Goal: Information Seeking & Learning: Learn about a topic

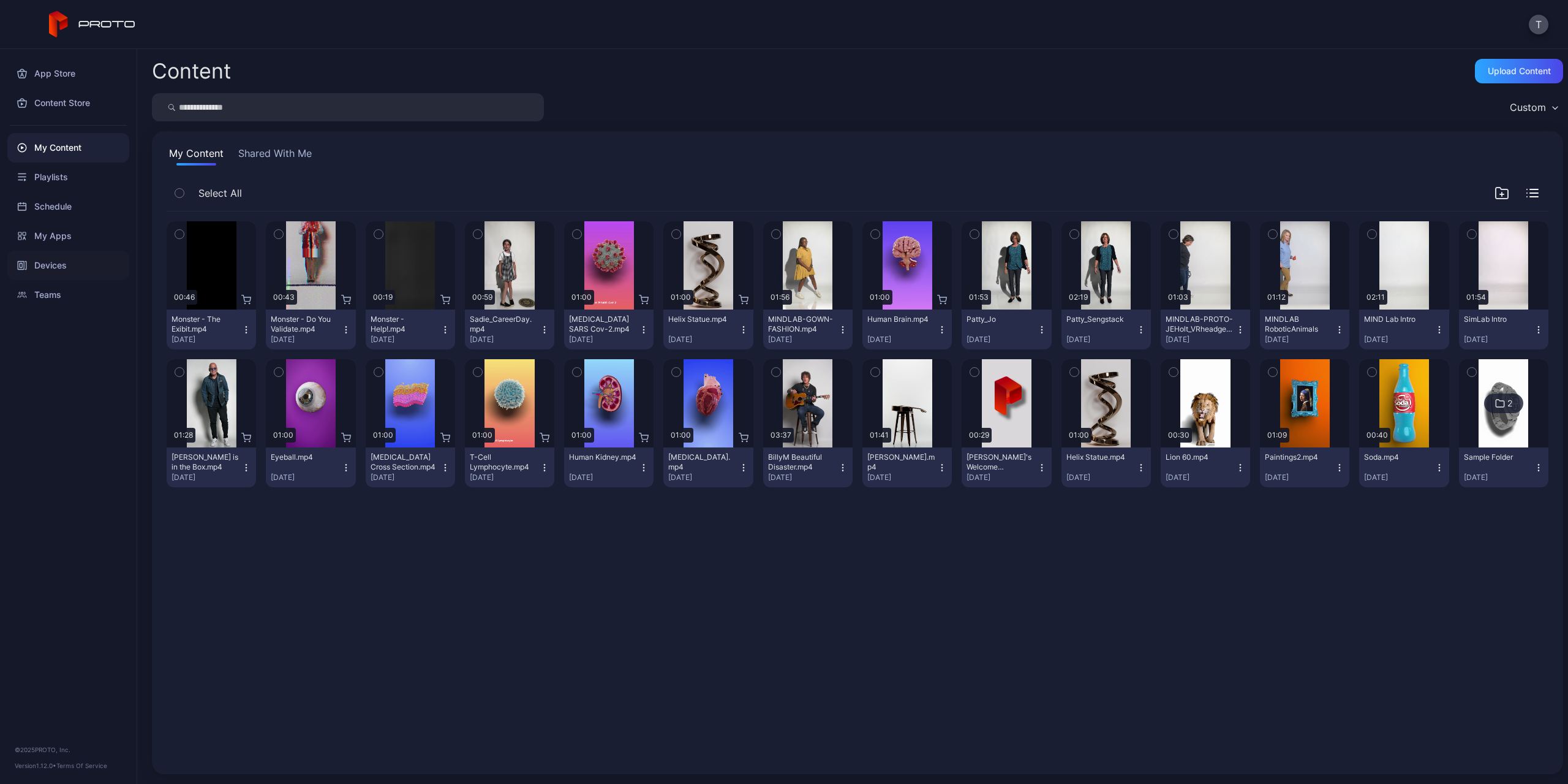
click at [72, 263] on div "Devices" at bounding box center [68, 265] width 122 height 29
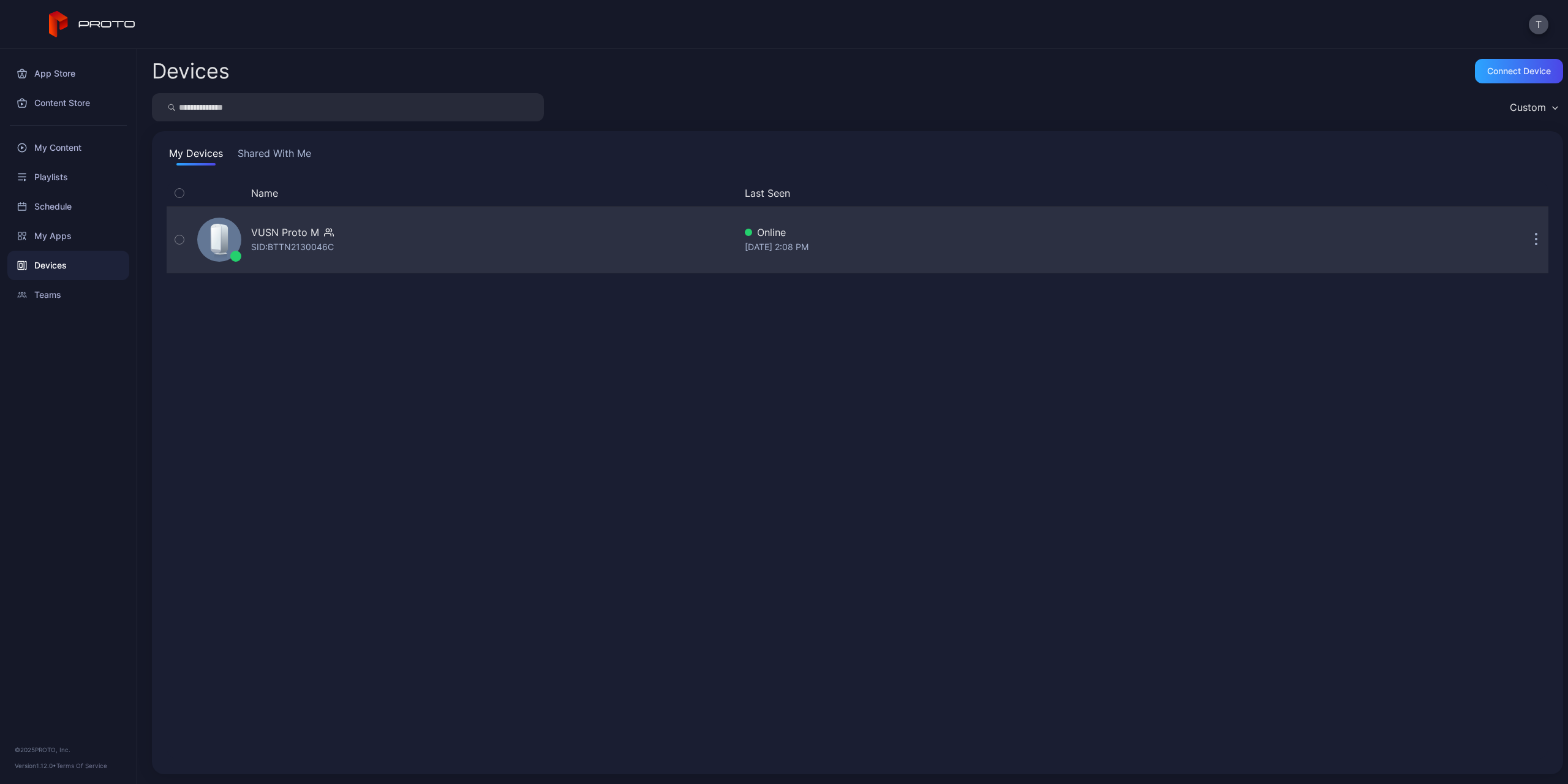
click at [290, 242] on div "SID: BTTN2130046C" at bounding box center [292, 247] width 82 height 15
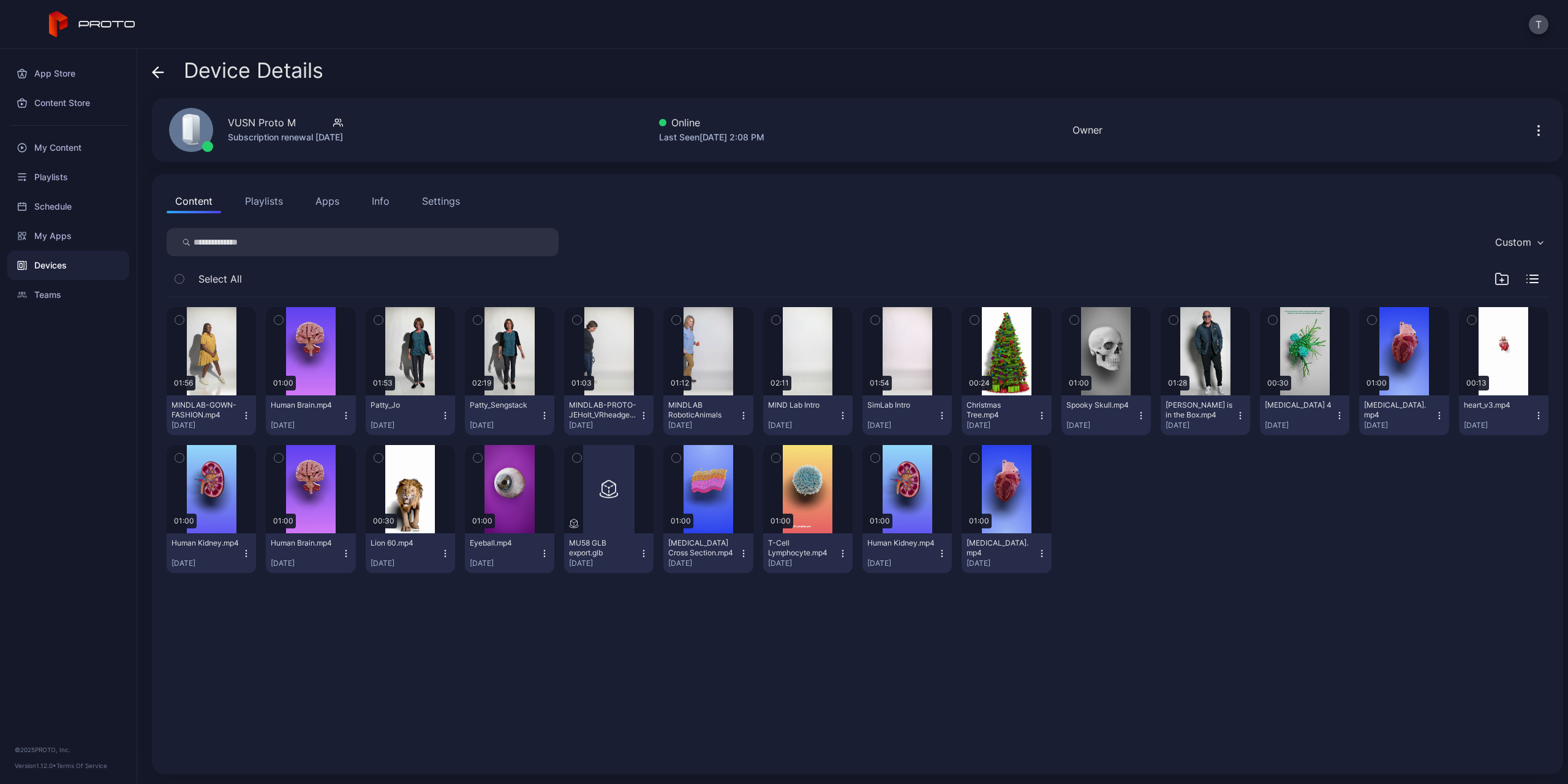
click at [442, 199] on div "Settings" at bounding box center [441, 201] width 38 height 15
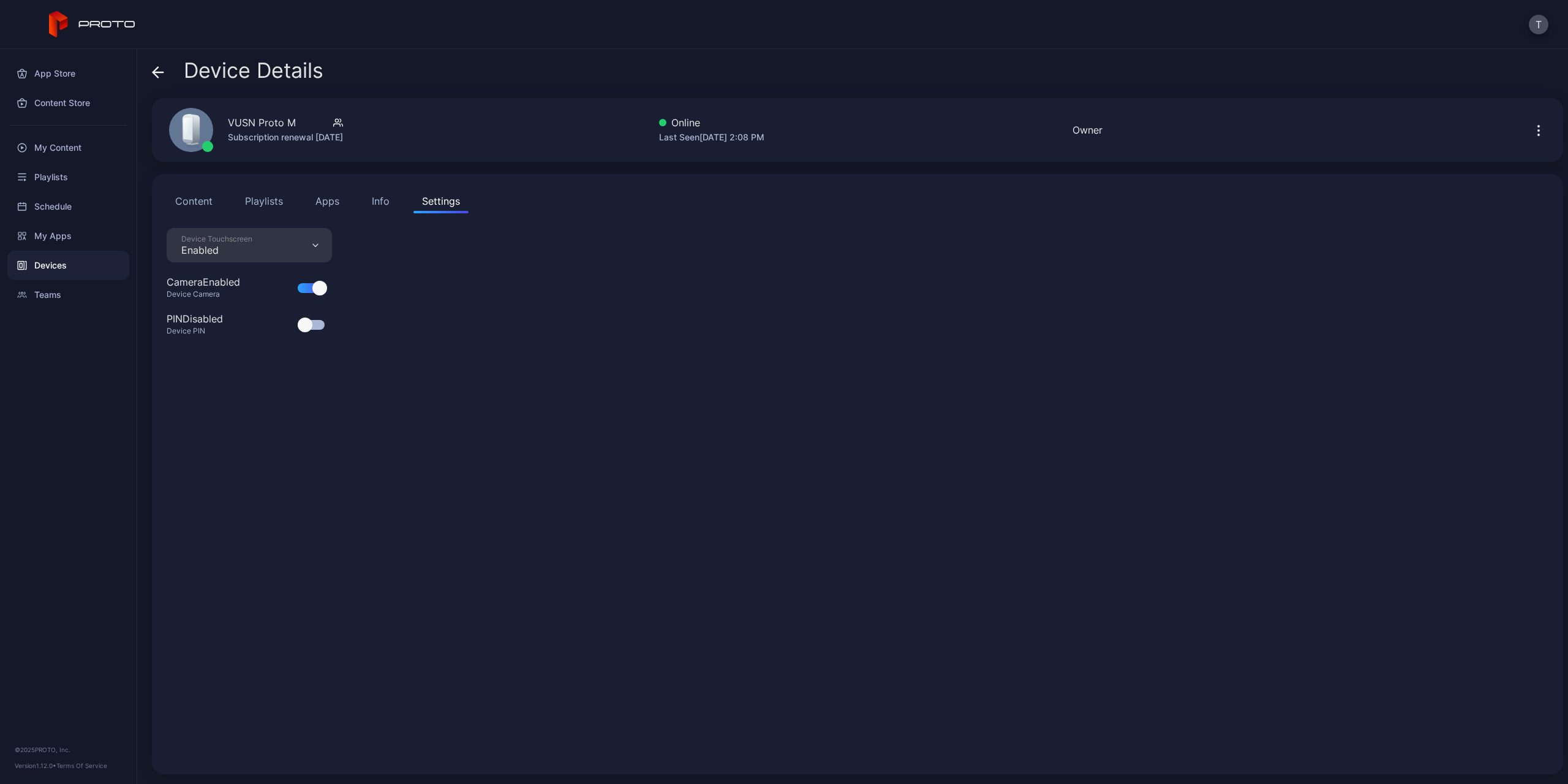
click at [383, 197] on div "Info" at bounding box center [381, 201] width 18 height 15
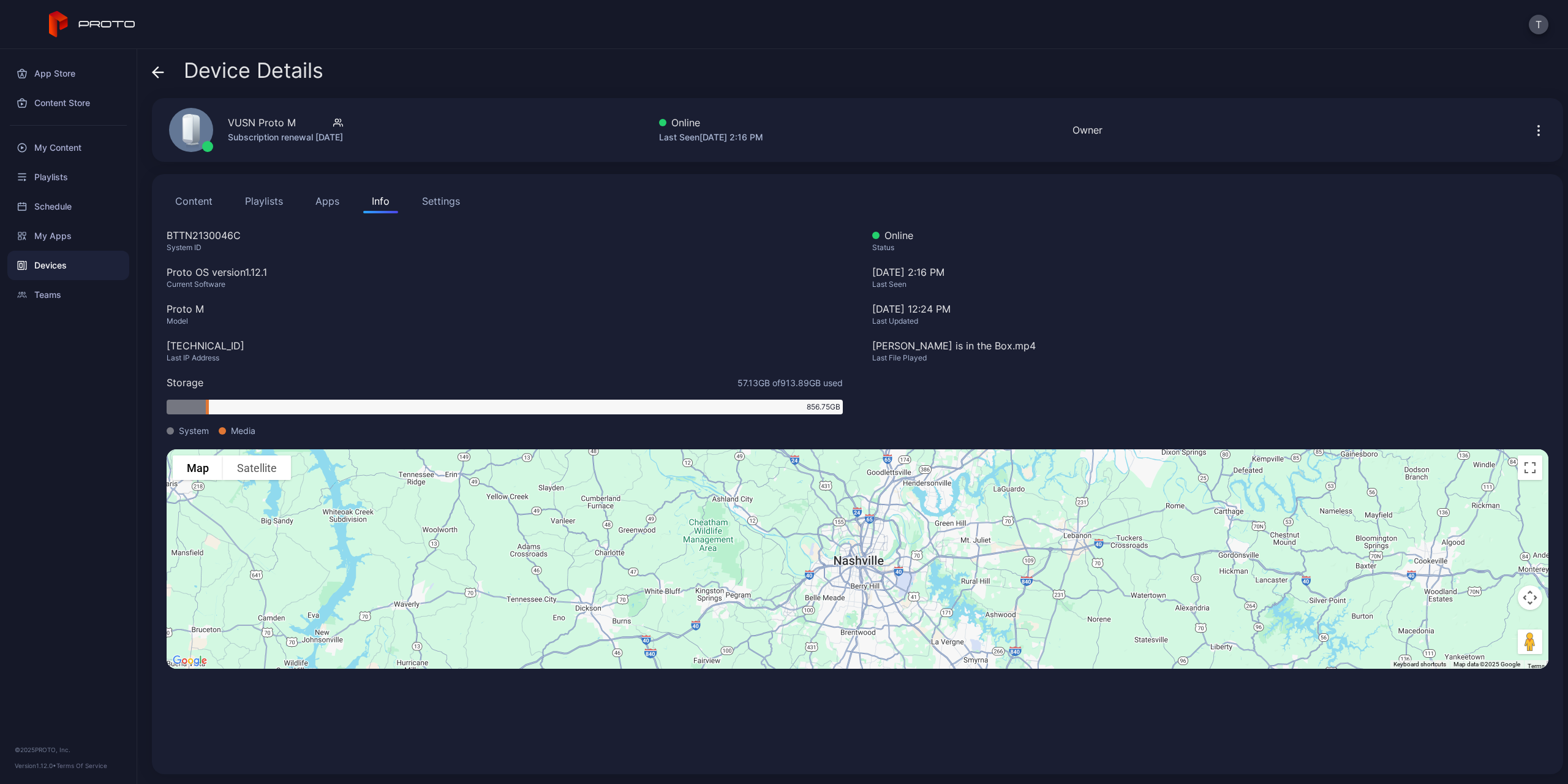
click at [264, 201] on button "Playlists" at bounding box center [264, 201] width 55 height 24
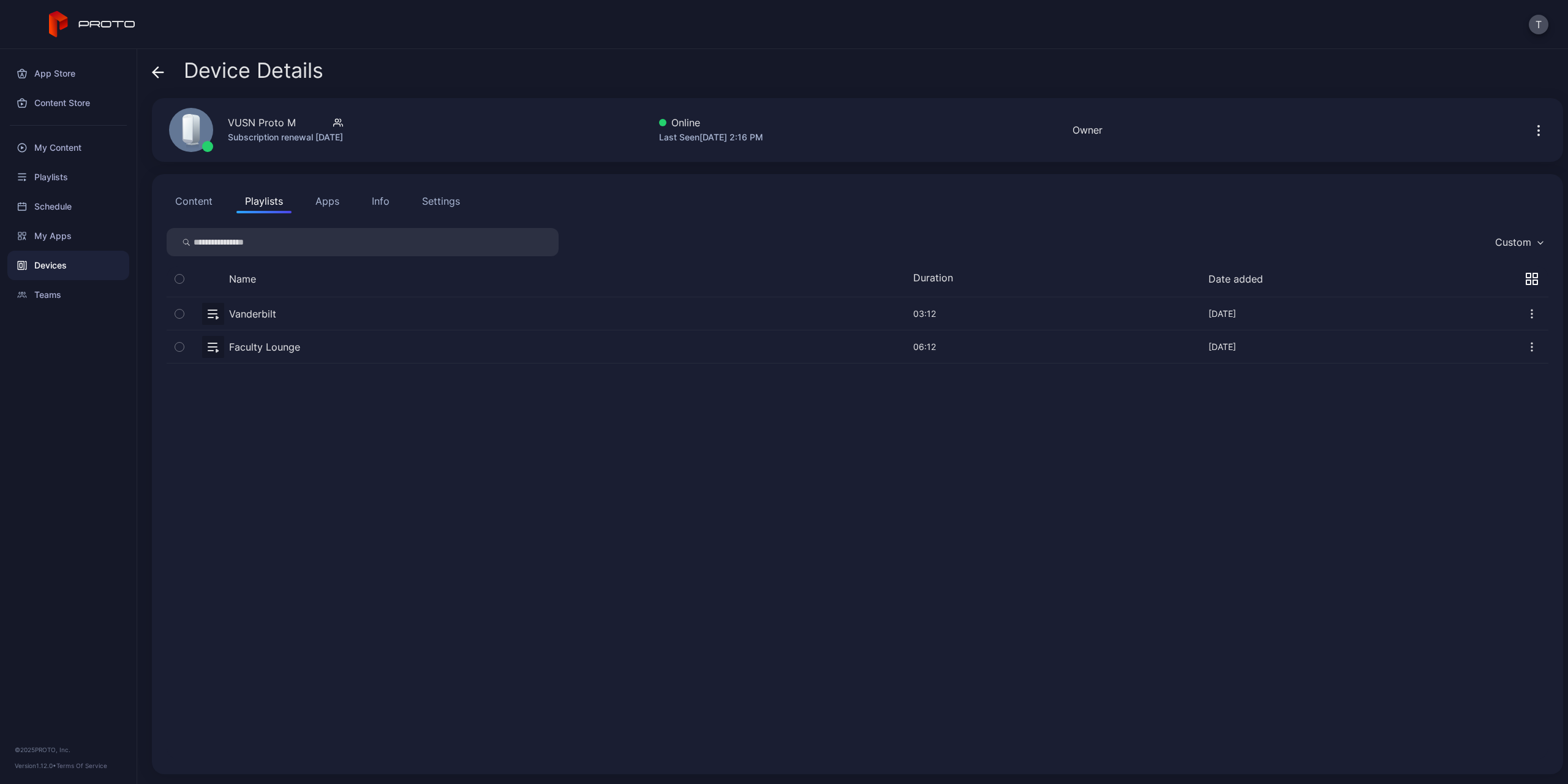
click at [1525, 315] on icon "button" at bounding box center [1531, 313] width 12 height 12
click at [1253, 228] on div "Custom" at bounding box center [857, 242] width 1381 height 28
click at [329, 197] on button "Apps" at bounding box center [327, 201] width 41 height 24
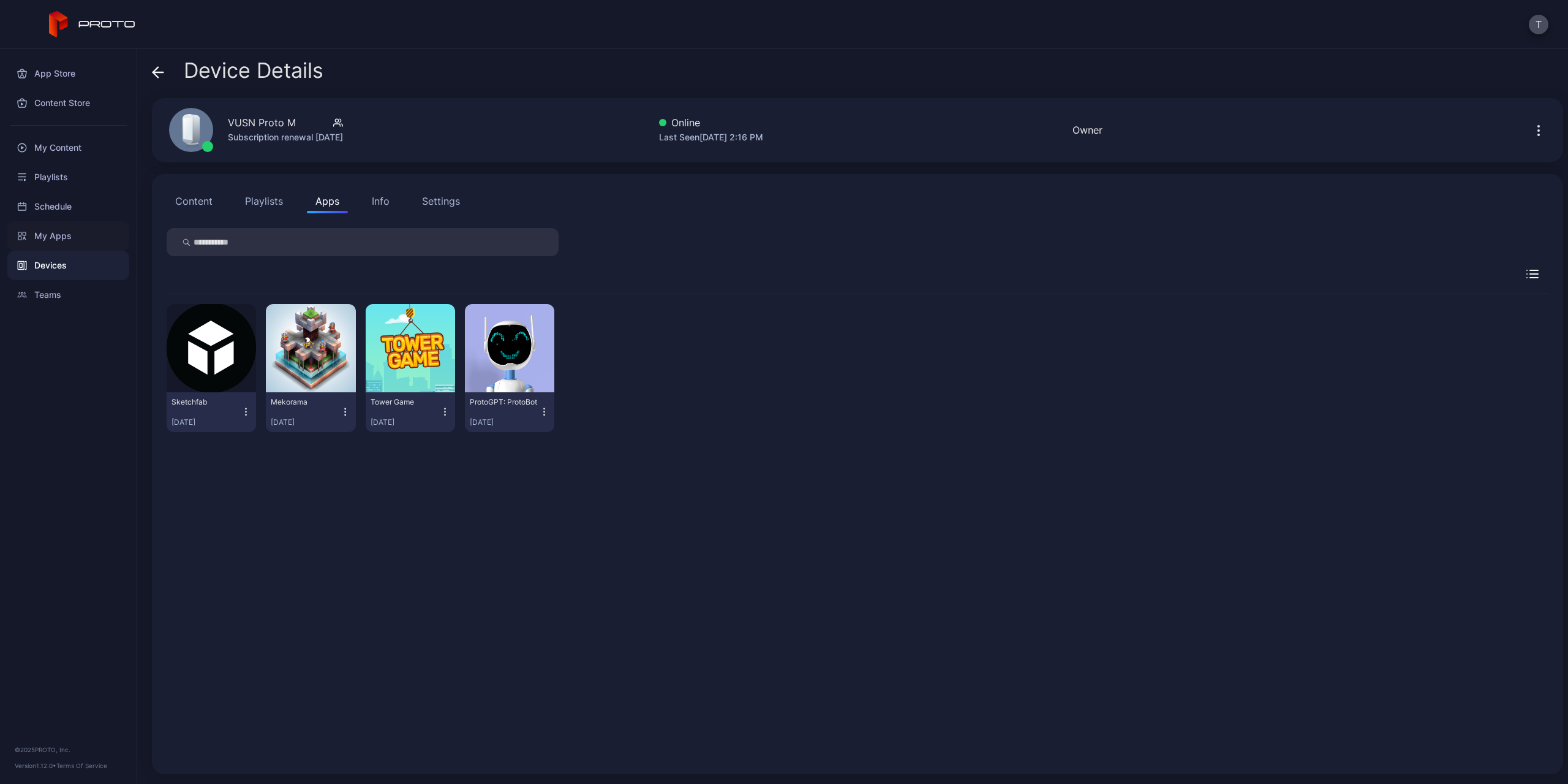
click at [47, 231] on div "My Apps" at bounding box center [68, 235] width 122 height 29
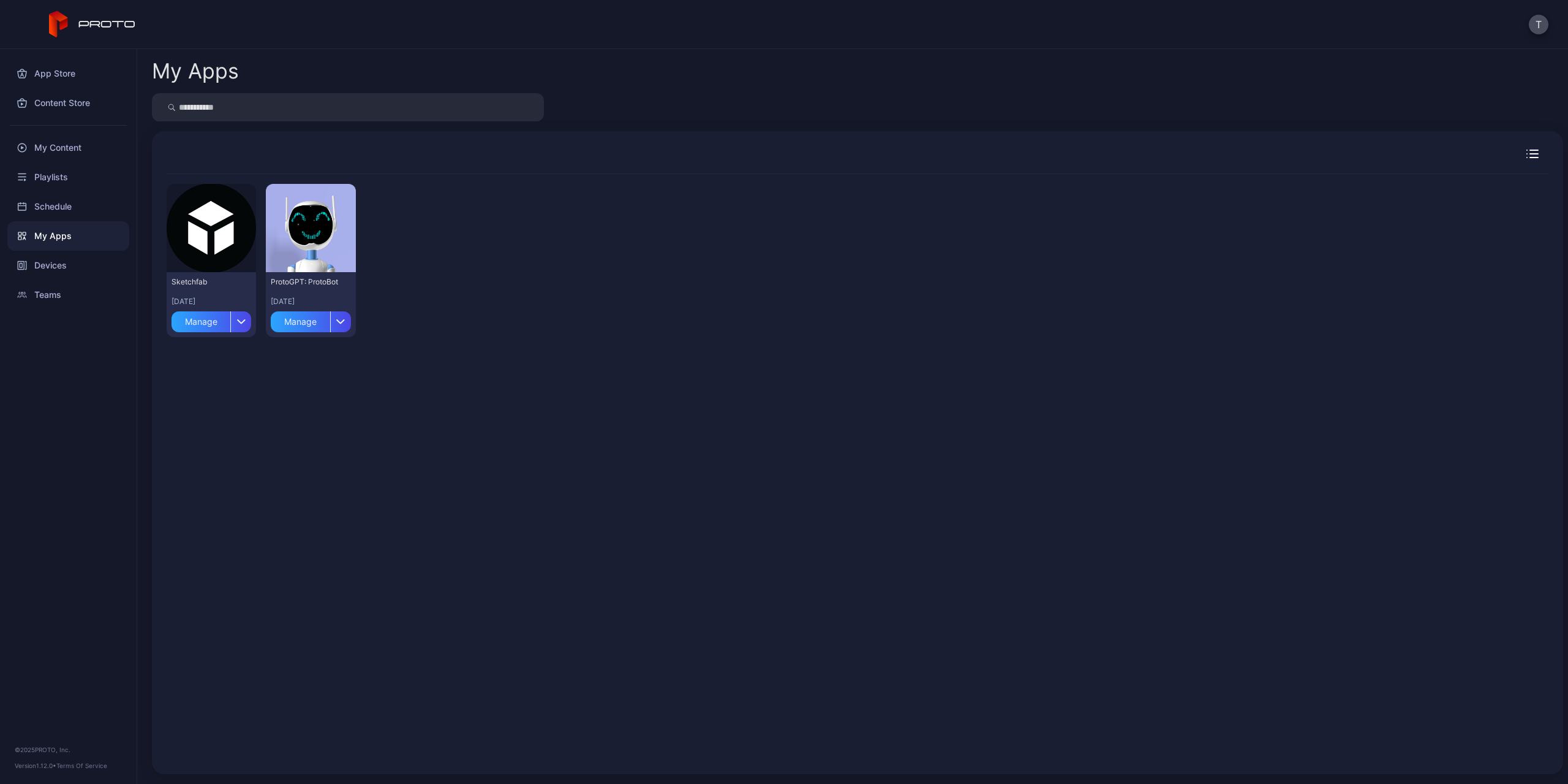
click at [1530, 158] on icon "button" at bounding box center [1534, 158] width 8 height 0
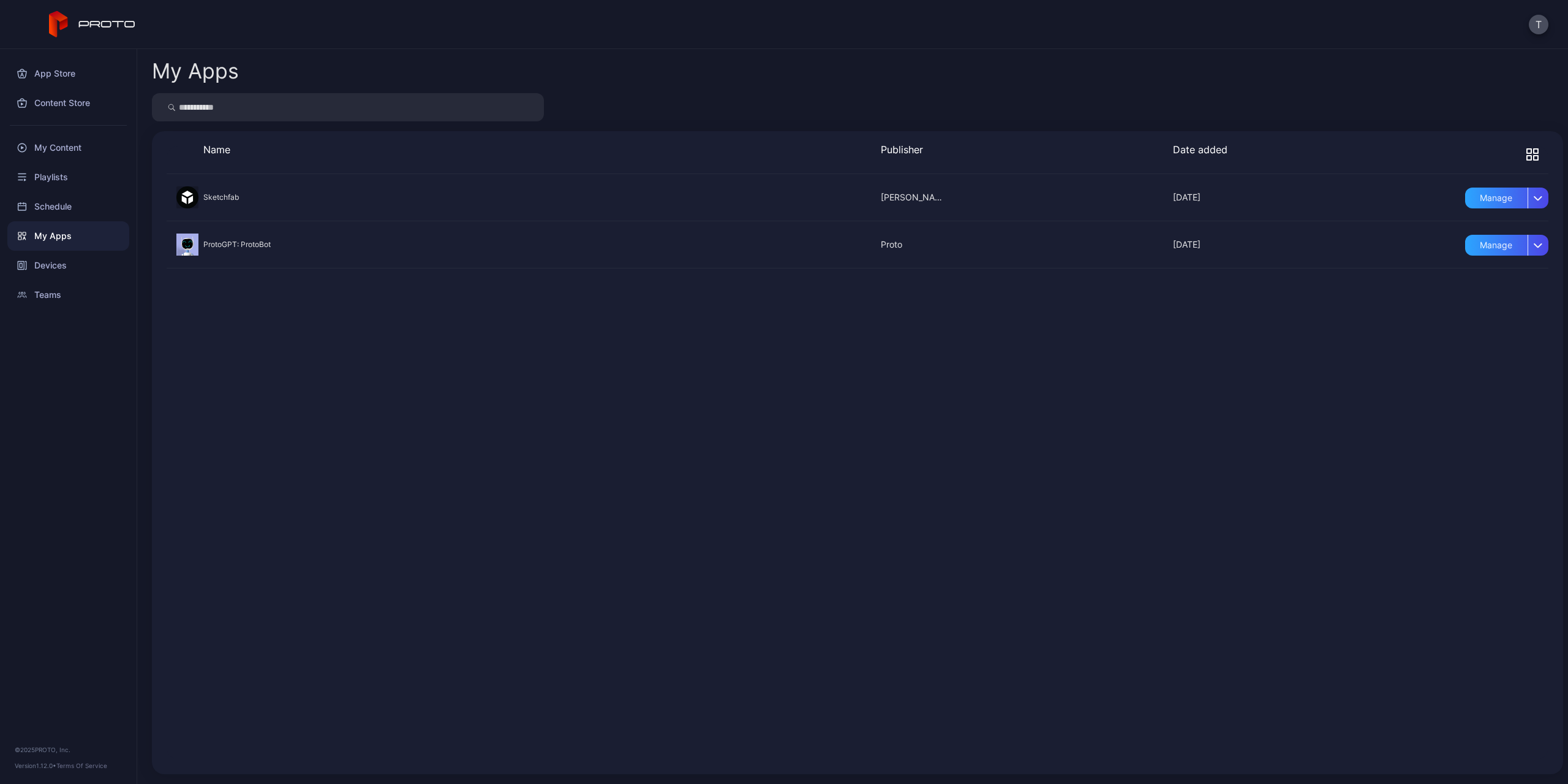
click at [76, 234] on div "My Apps" at bounding box center [68, 235] width 122 height 29
click at [64, 73] on div "App Store" at bounding box center [68, 74] width 122 height 29
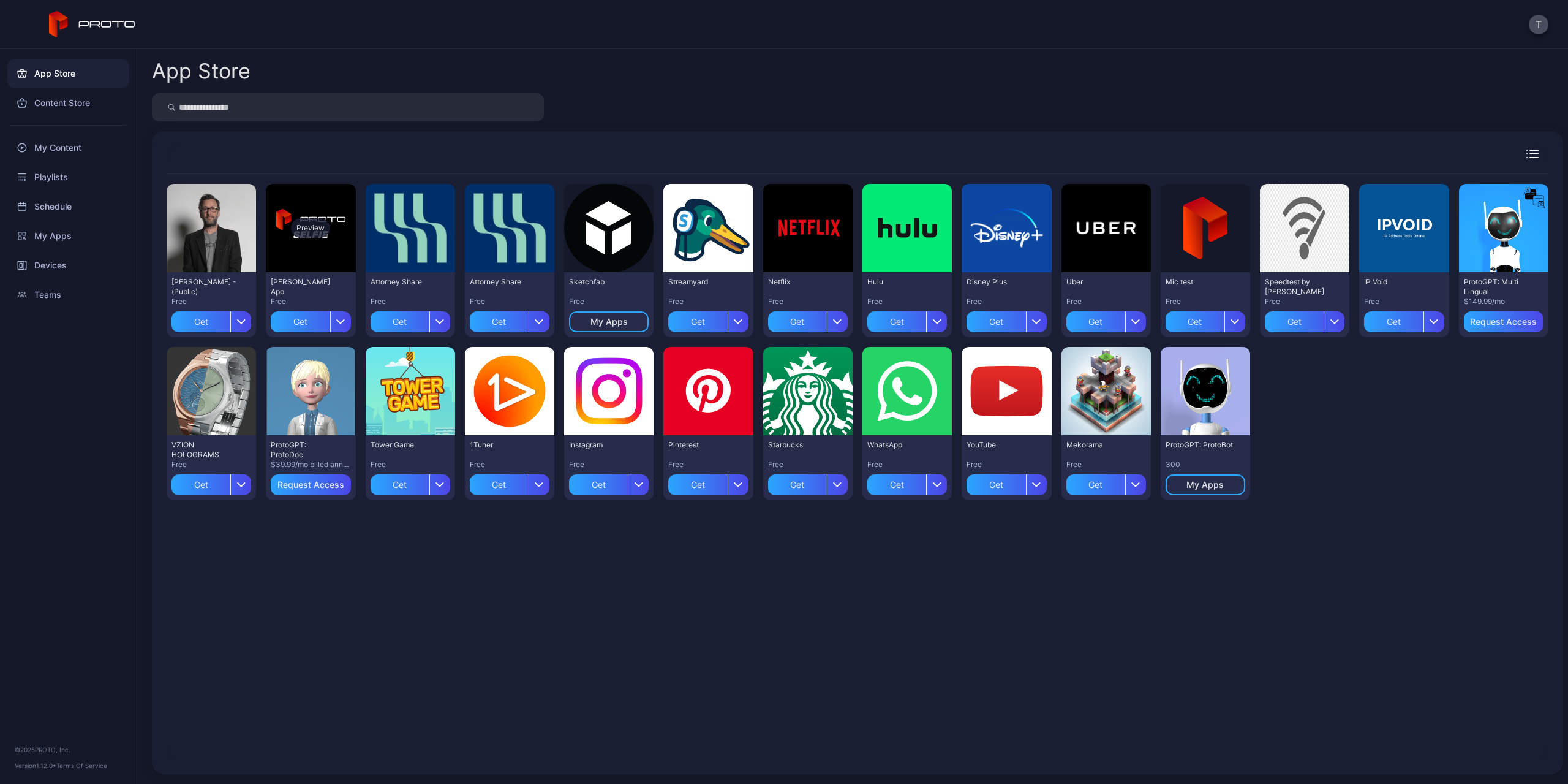
click at [307, 222] on div "Preview" at bounding box center [311, 228] width 39 height 19
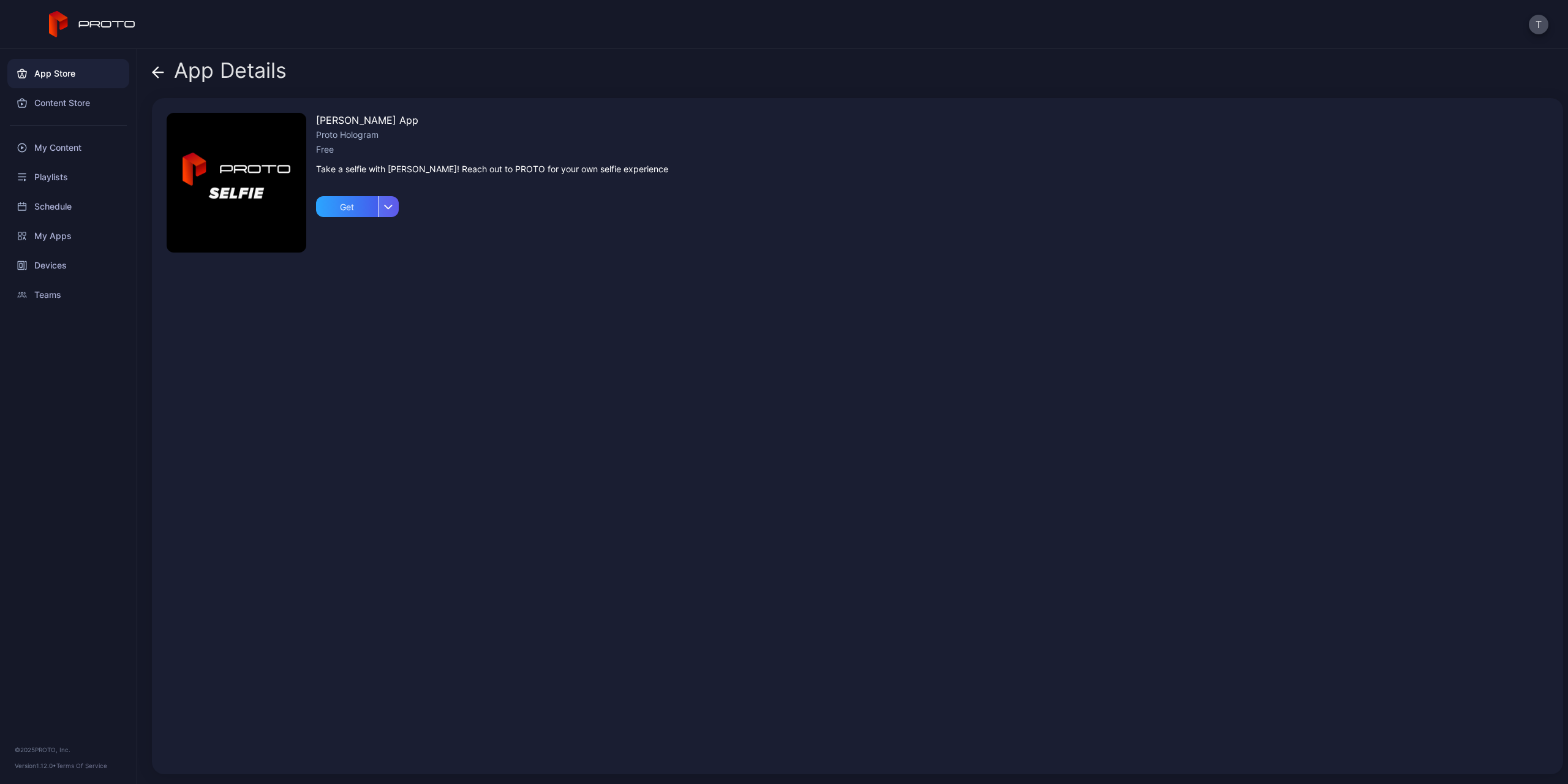
click at [387, 208] on icon "button" at bounding box center [388, 206] width 7 height 4
click at [162, 69] on icon at bounding box center [158, 72] width 12 height 12
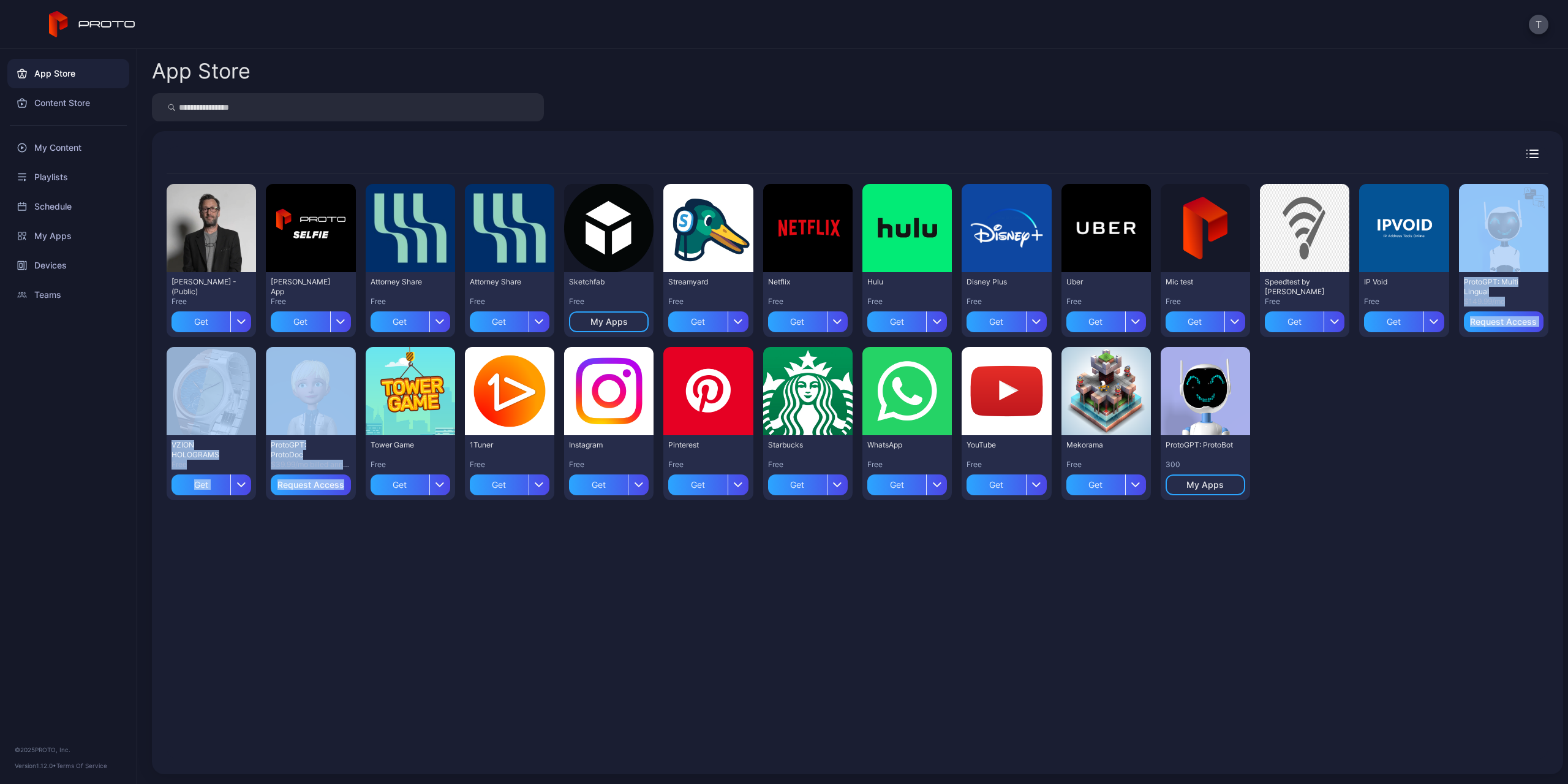
drag, startPoint x: 1430, startPoint y: 491, endPoint x: 350, endPoint y: 486, distance: 1080.0
click at [350, 486] on div "Preview [PERSON_NAME] N Persona - (Public) Free Get Preview [PERSON_NAME] App F…" at bounding box center [857, 341] width 1381 height 336
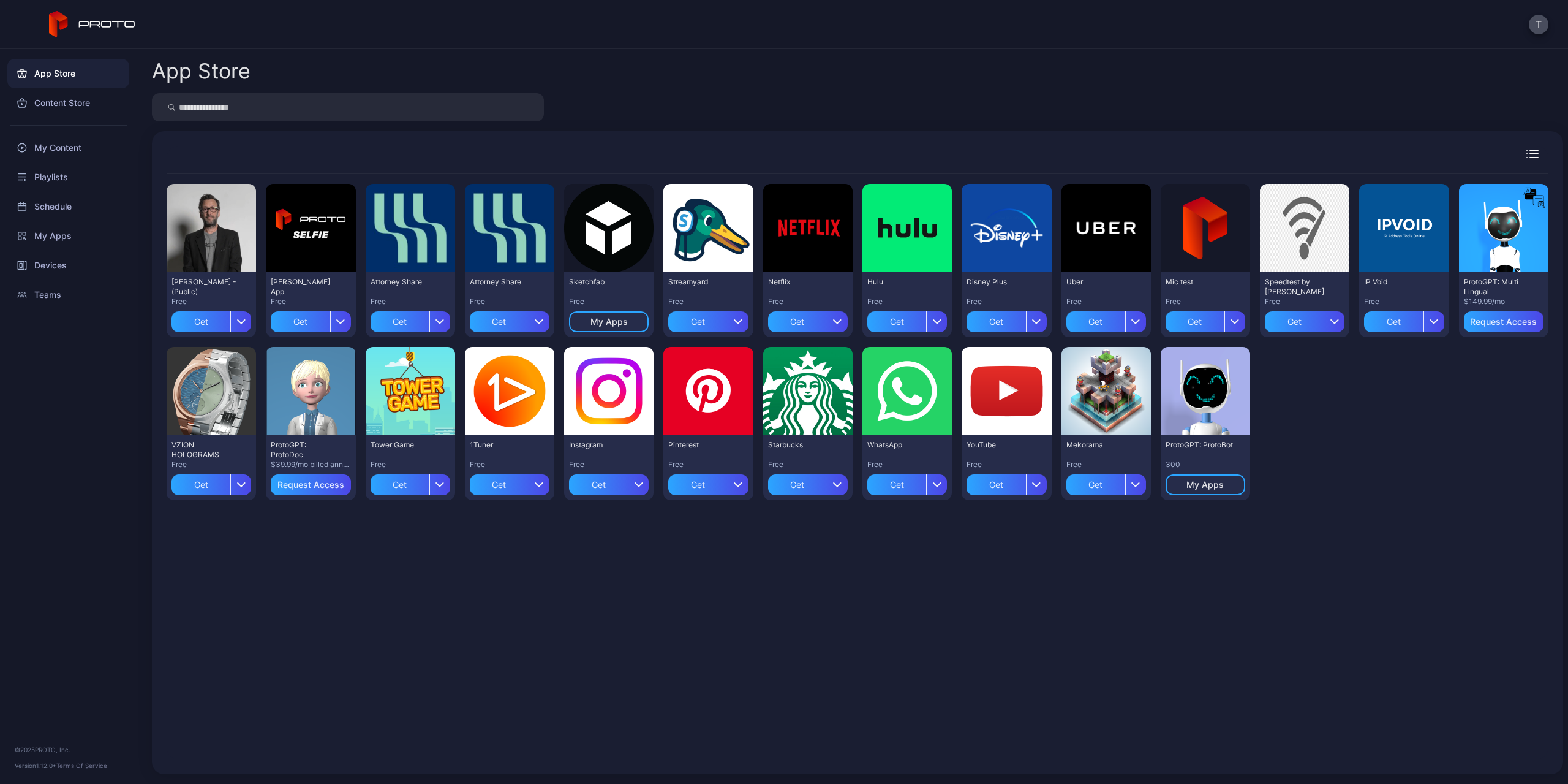
click at [546, 621] on div "Preview [PERSON_NAME] N Persona - (Public) Free Get Preview [PERSON_NAME] App F…" at bounding box center [857, 466] width 1381 height 585
click at [221, 246] on div "Preview" at bounding box center [211, 227] width 90 height 88
